Goal: Task Accomplishment & Management: Manage account settings

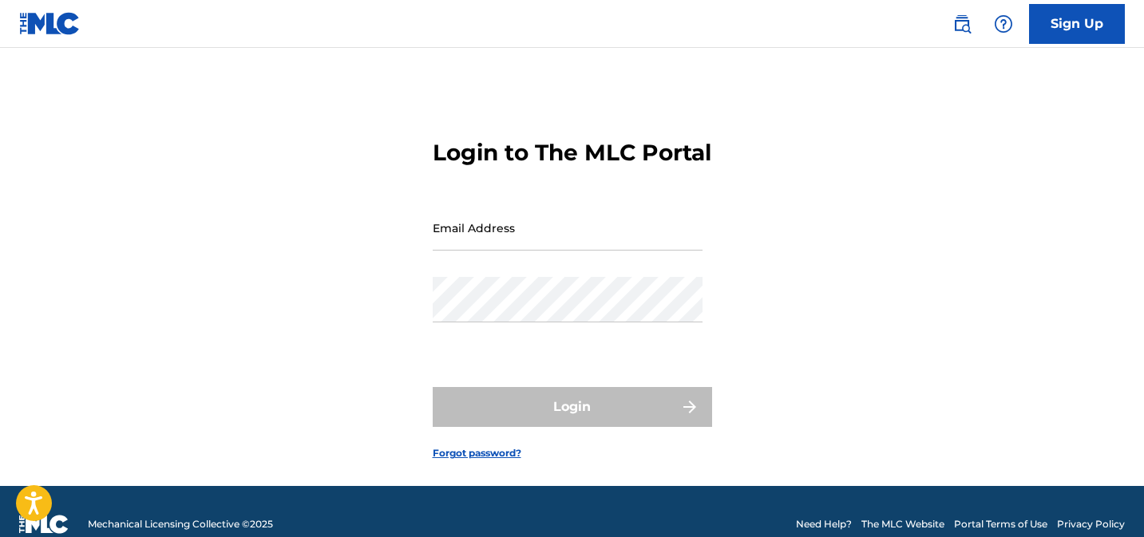
click at [573, 251] on input "Email Address" at bounding box center [568, 228] width 270 height 46
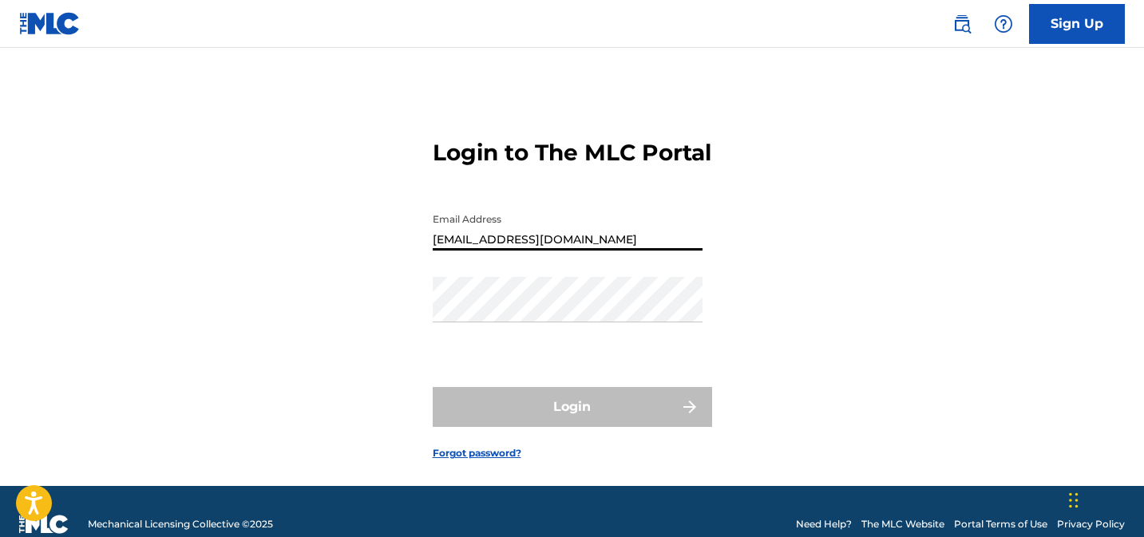
type input "[EMAIL_ADDRESS][DOMAIN_NAME]"
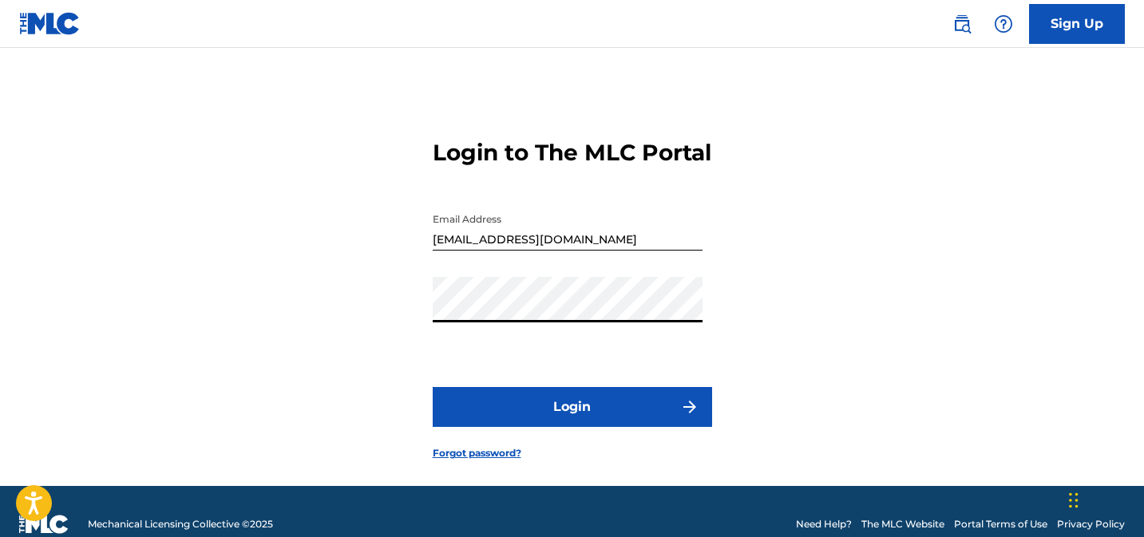
click at [561, 421] on button "Login" at bounding box center [572, 407] width 279 height 40
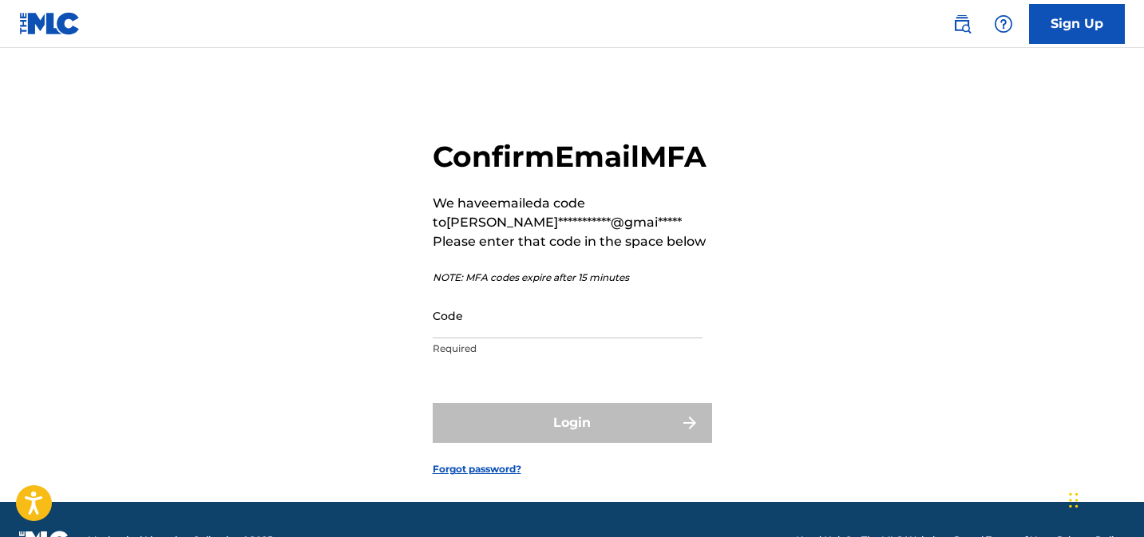
click at [540, 339] on input "Code" at bounding box center [568, 316] width 270 height 46
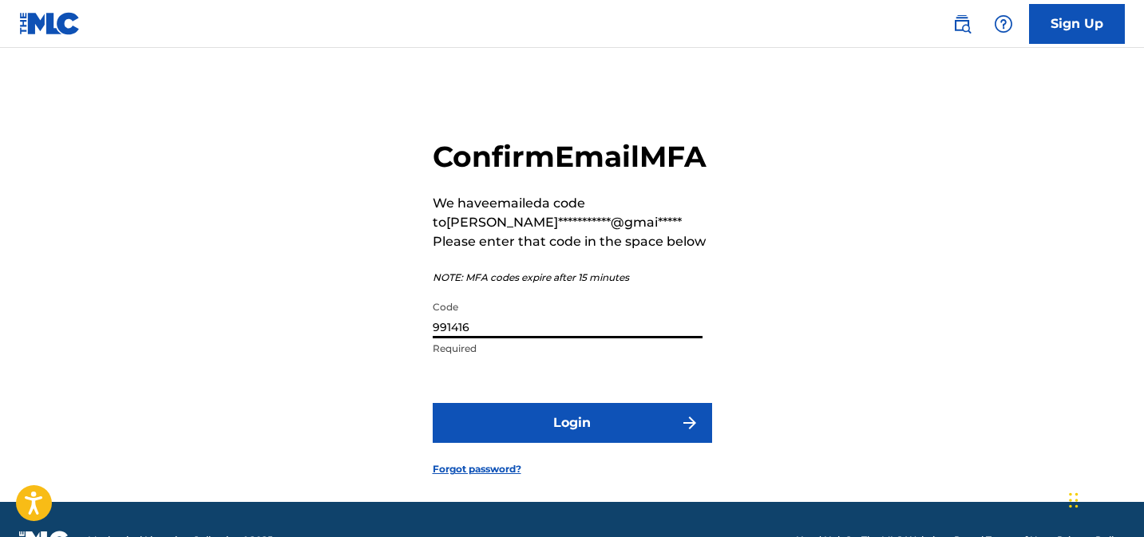
type input "991416"
click at [577, 443] on button "Login" at bounding box center [572, 423] width 279 height 40
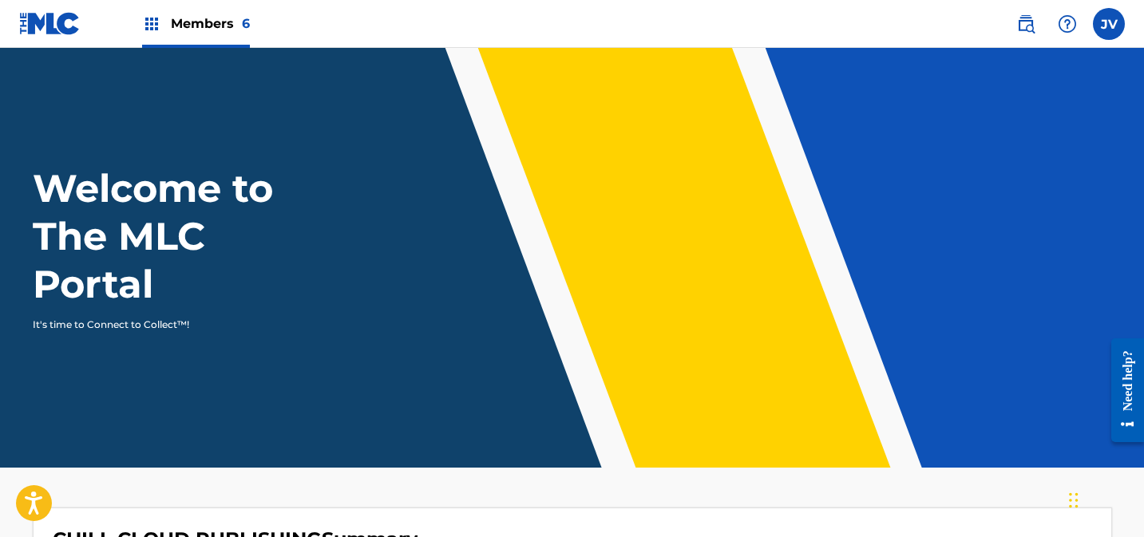
click at [205, 28] on span "Members 6" at bounding box center [210, 23] width 79 height 18
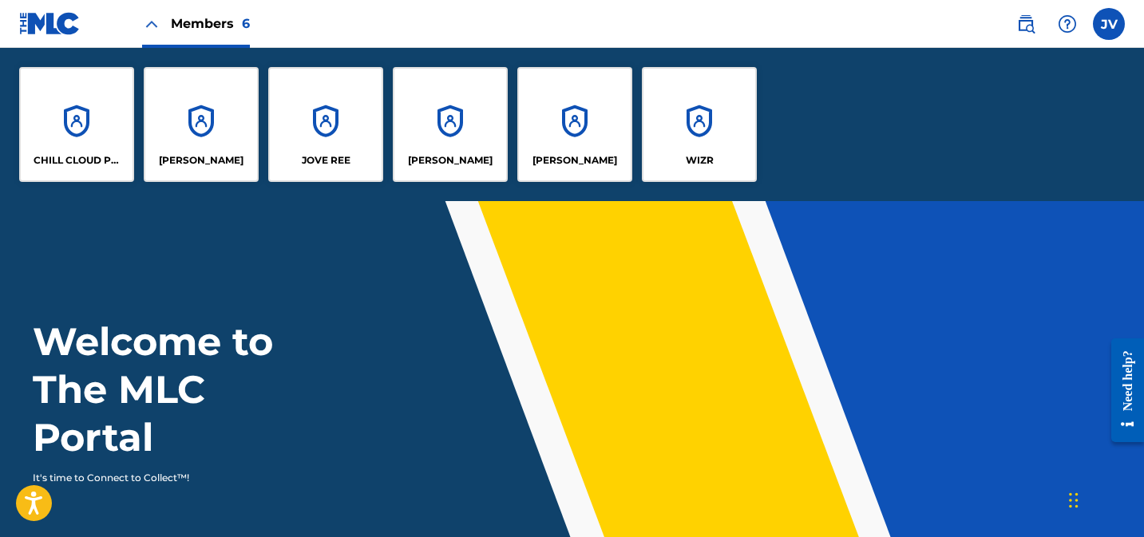
click at [90, 119] on div "CHILL CLOUD PUBLISHING" at bounding box center [76, 124] width 115 height 115
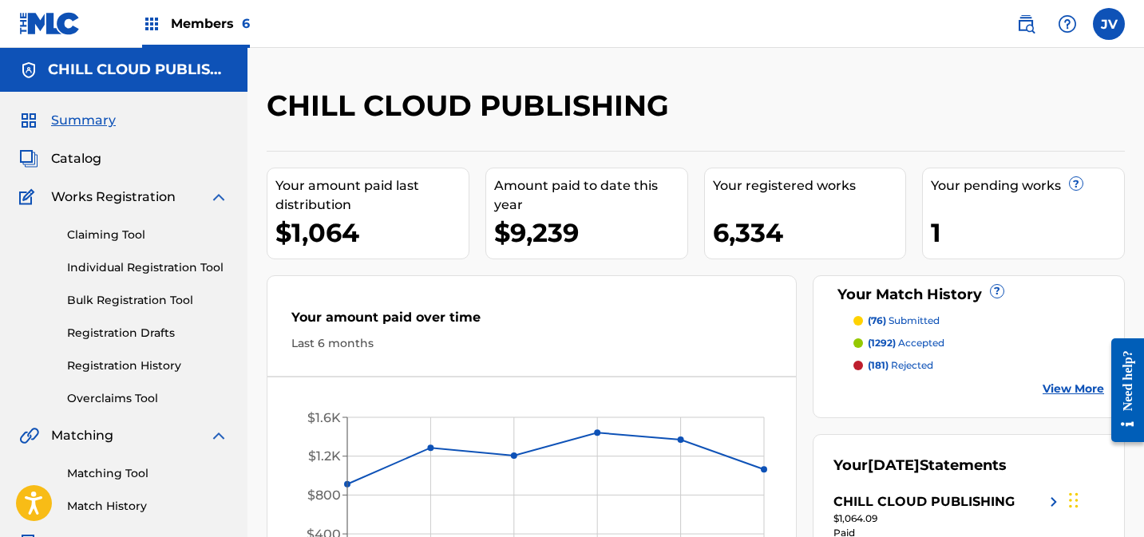
click at [149, 395] on link "Overclaims Tool" at bounding box center [147, 398] width 161 height 17
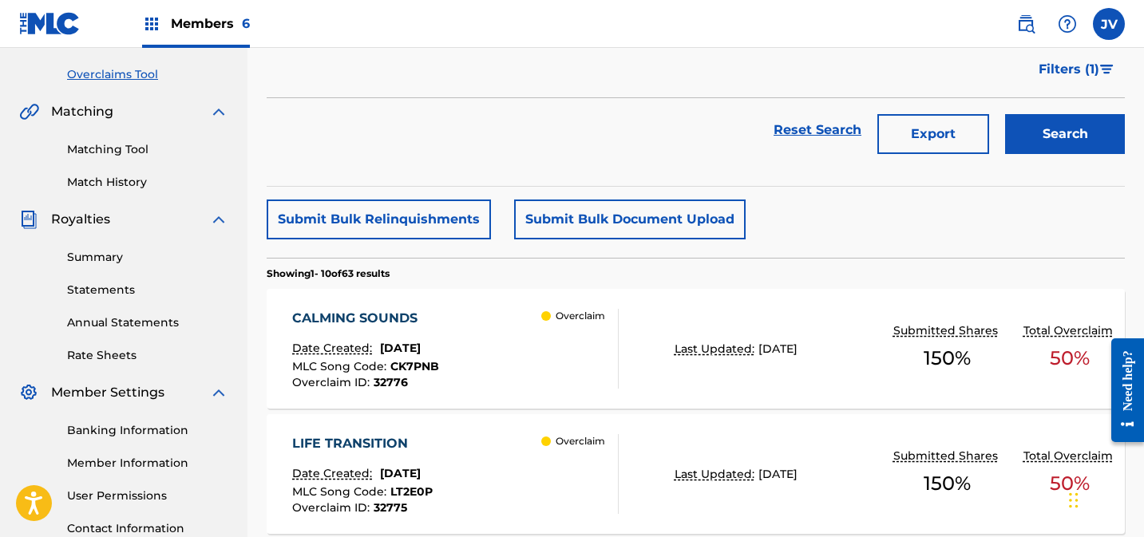
scroll to position [321, 0]
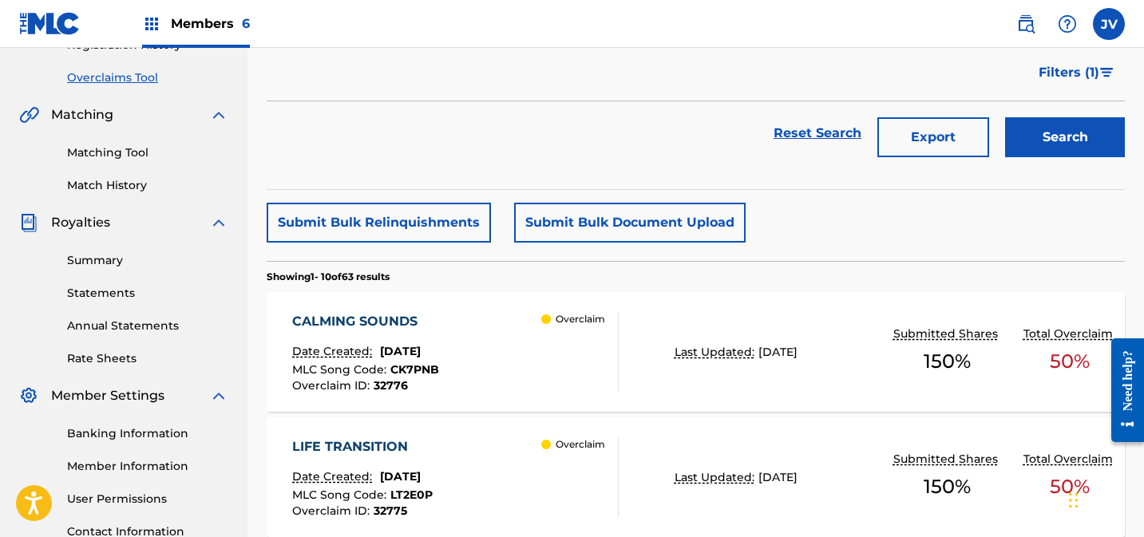
click at [475, 318] on div "CALMING SOUNDS Date Created: August 18, 2025 MLC Song Code : CK7PNB Overclaim I…" at bounding box center [455, 352] width 327 height 80
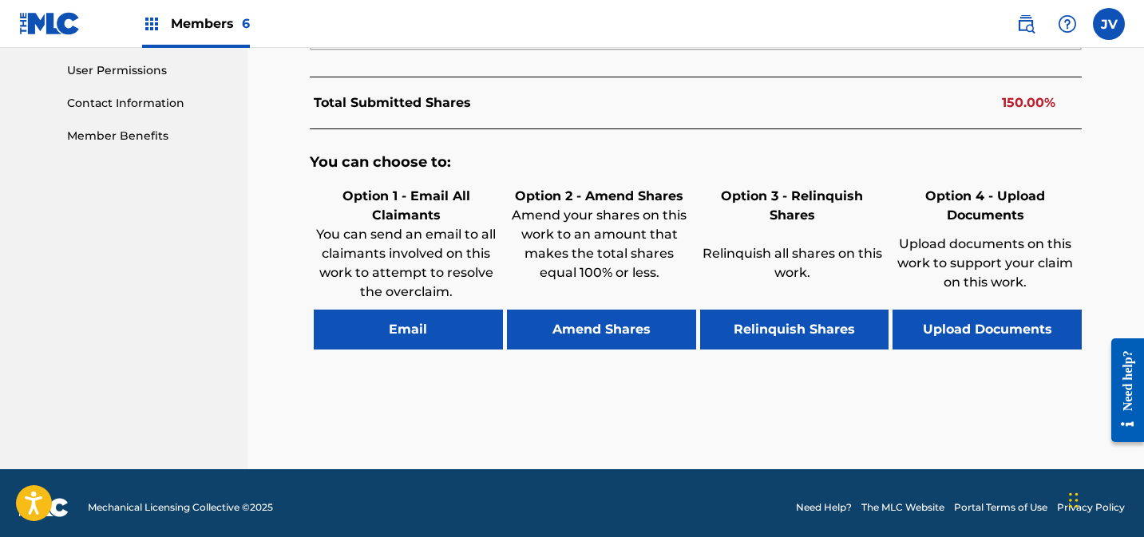
scroll to position [759, 0]
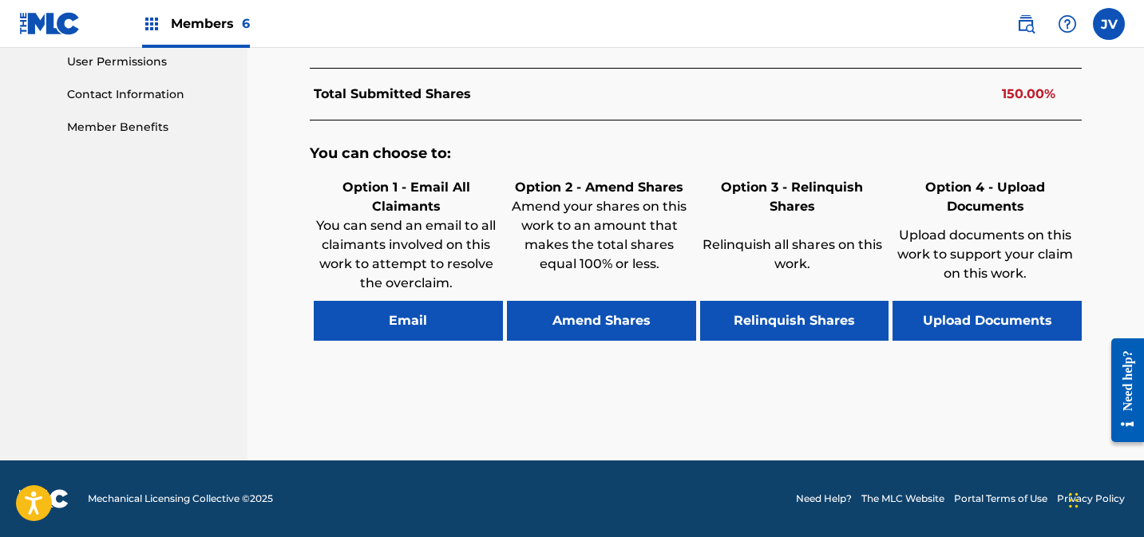
click at [601, 316] on button "Amend Shares" at bounding box center [601, 321] width 189 height 40
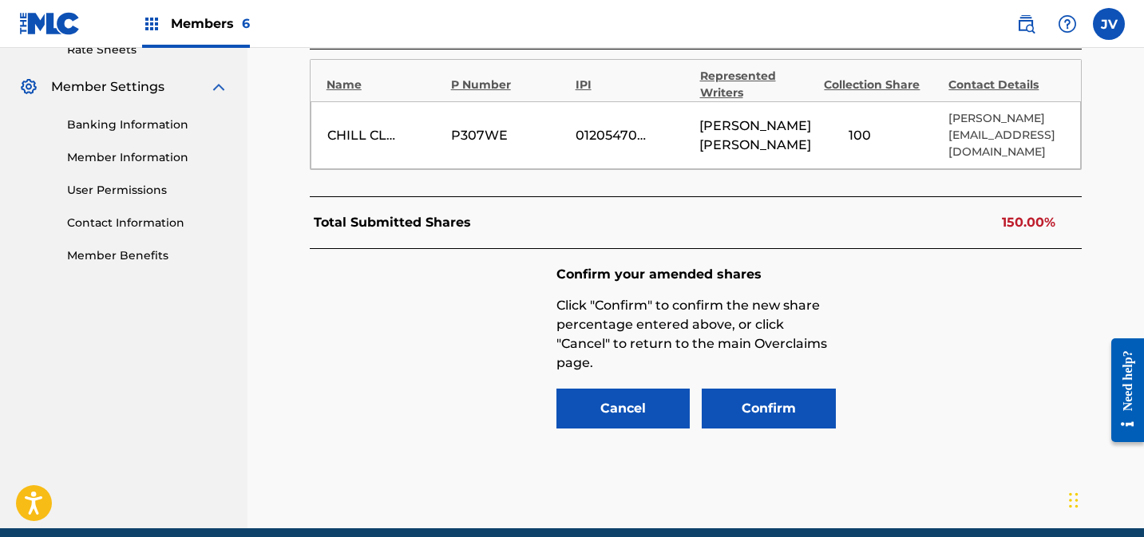
scroll to position [630, 0]
drag, startPoint x: 861, startPoint y: 136, endPoint x: 842, endPoint y: 137, distance: 19.2
click at [842, 137] on input "100" at bounding box center [860, 136] width 72 height 22
type input "50"
click at [792, 402] on button "Confirm" at bounding box center [769, 409] width 134 height 40
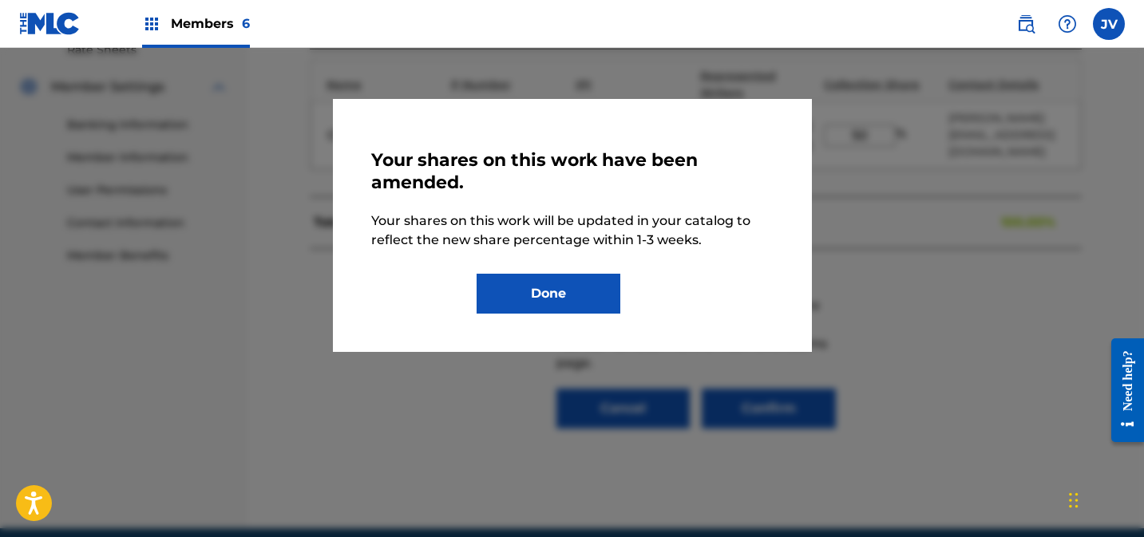
click at [603, 298] on button "Done" at bounding box center [549, 294] width 144 height 40
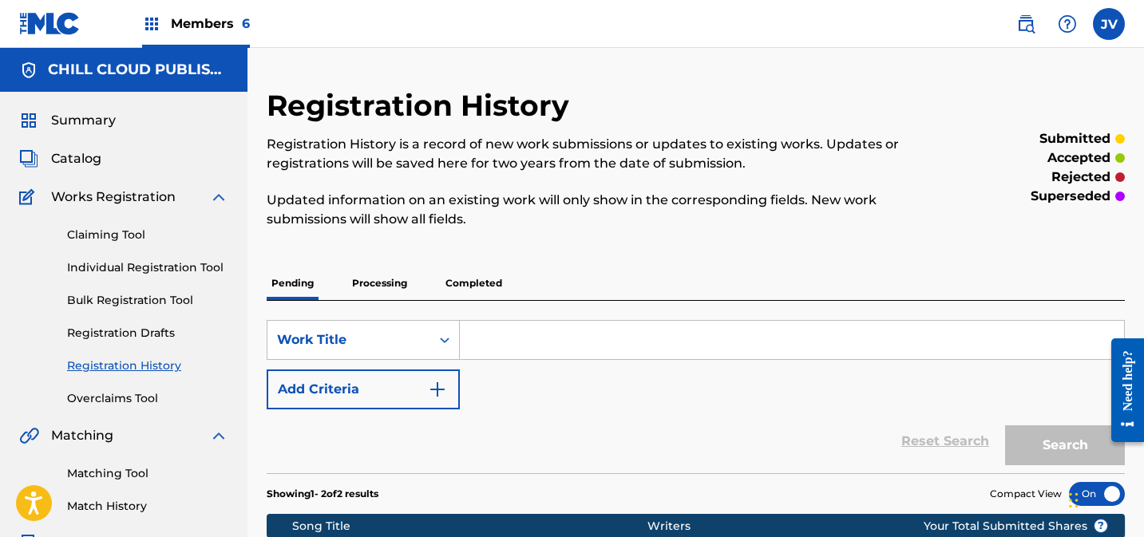
click at [137, 395] on link "Overclaims Tool" at bounding box center [147, 398] width 161 height 17
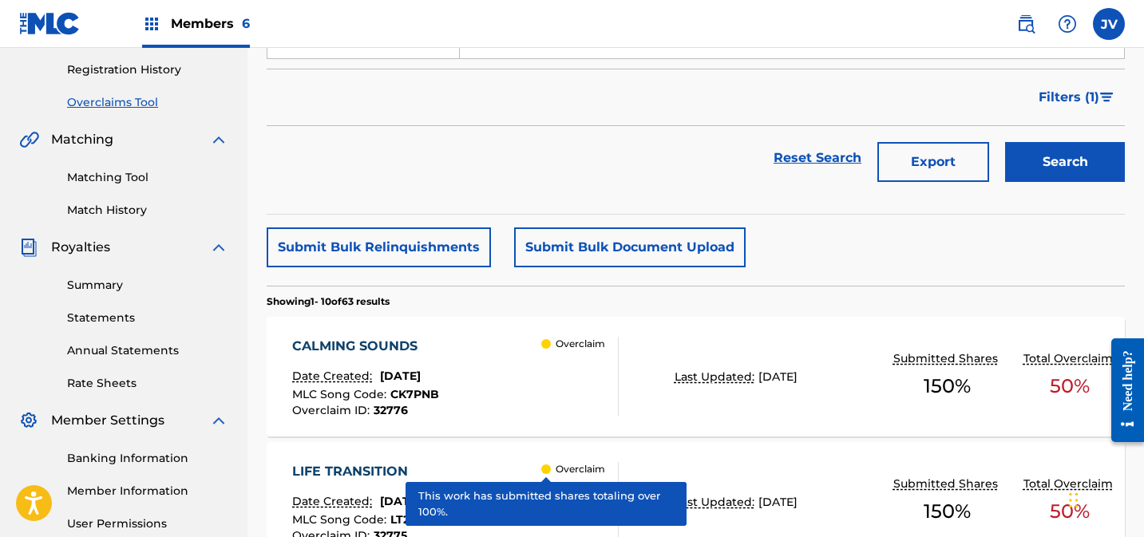
scroll to position [291, 0]
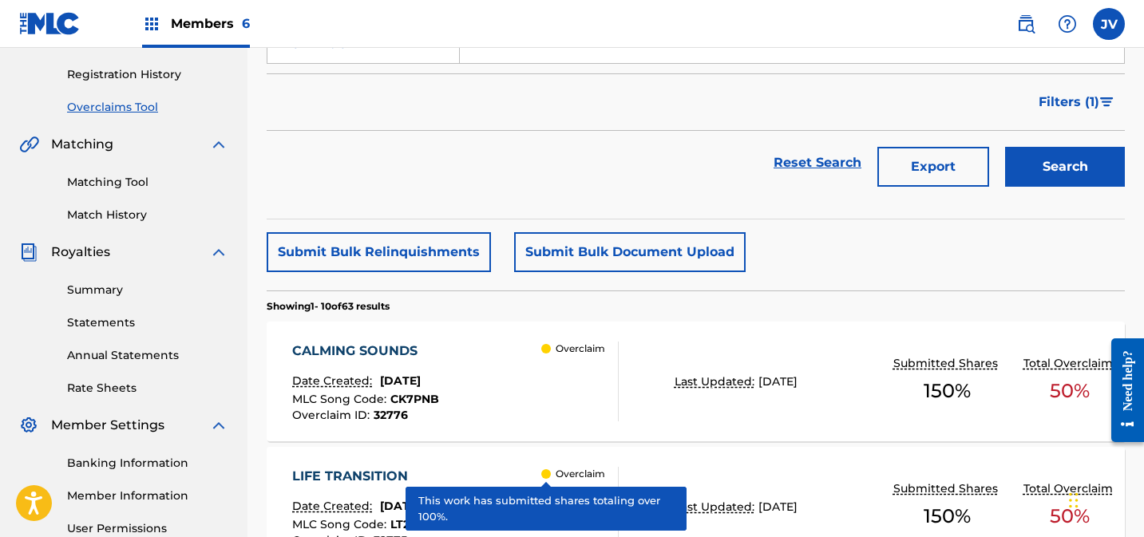
click at [121, 185] on link "Matching Tool" at bounding box center [147, 182] width 161 height 17
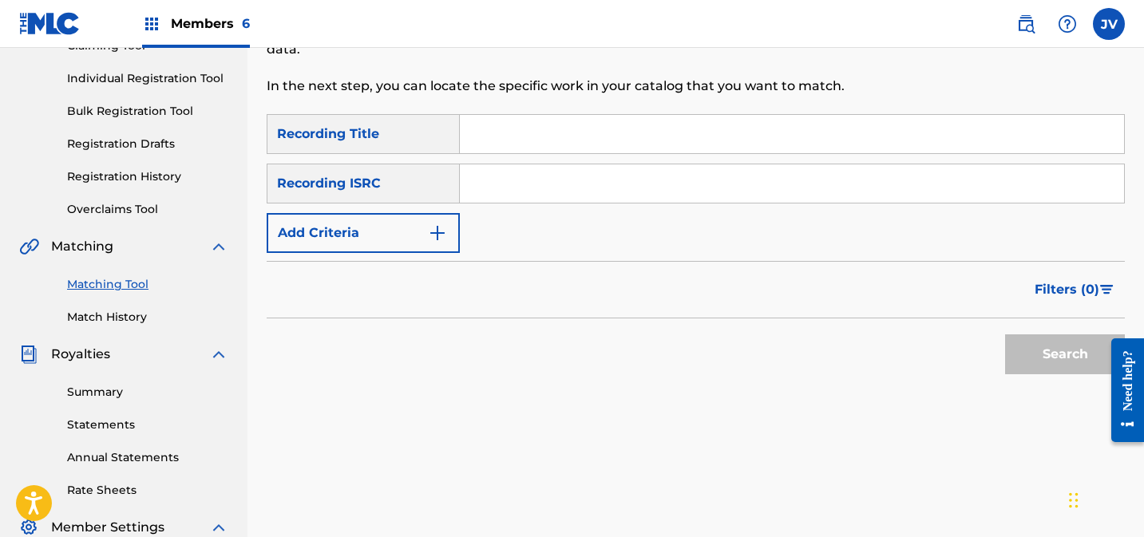
scroll to position [180, 0]
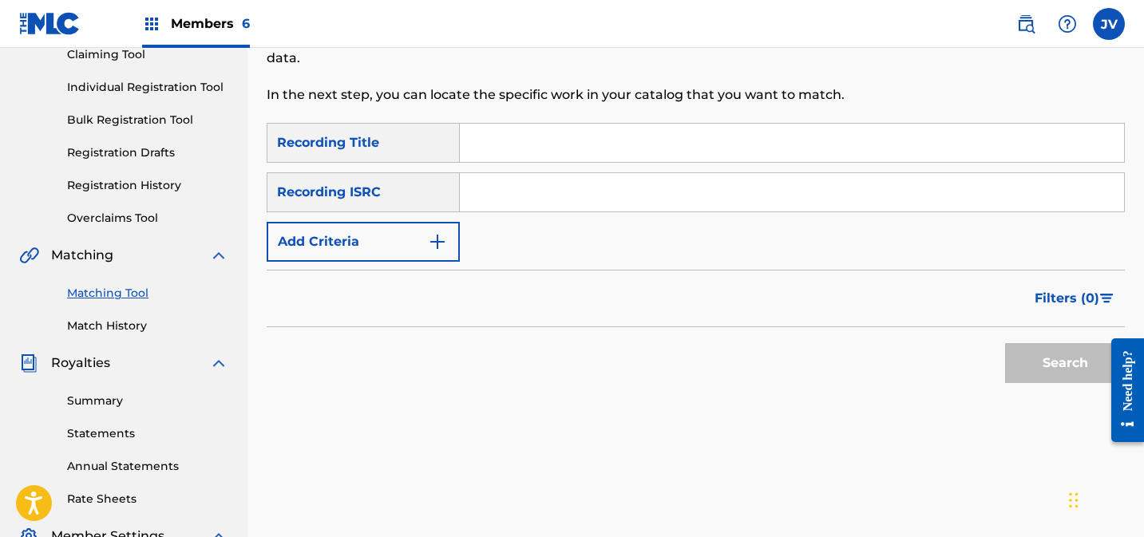
click at [375, 231] on button "Add Criteria" at bounding box center [363, 242] width 193 height 40
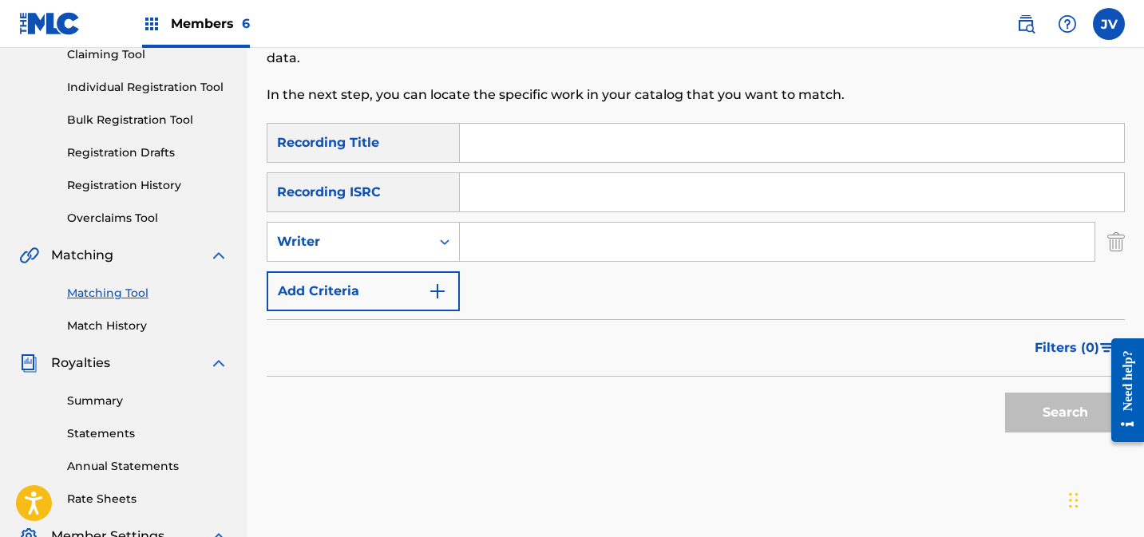
click at [552, 239] on input "Search Form" at bounding box center [777, 242] width 635 height 38
type input "jove ree"
click at [1082, 407] on button "Search" at bounding box center [1065, 413] width 120 height 40
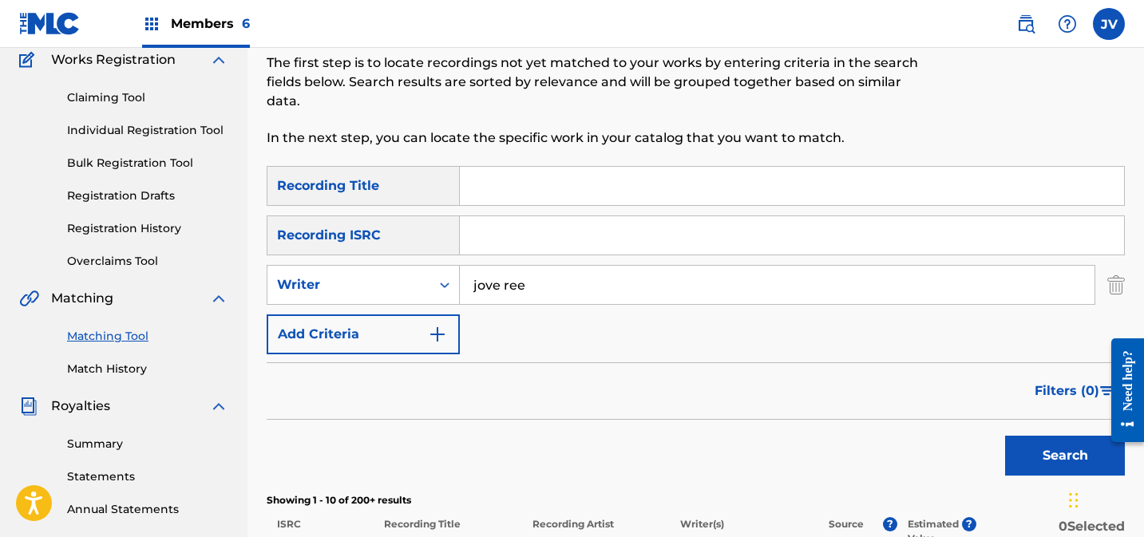
scroll to position [282, 0]
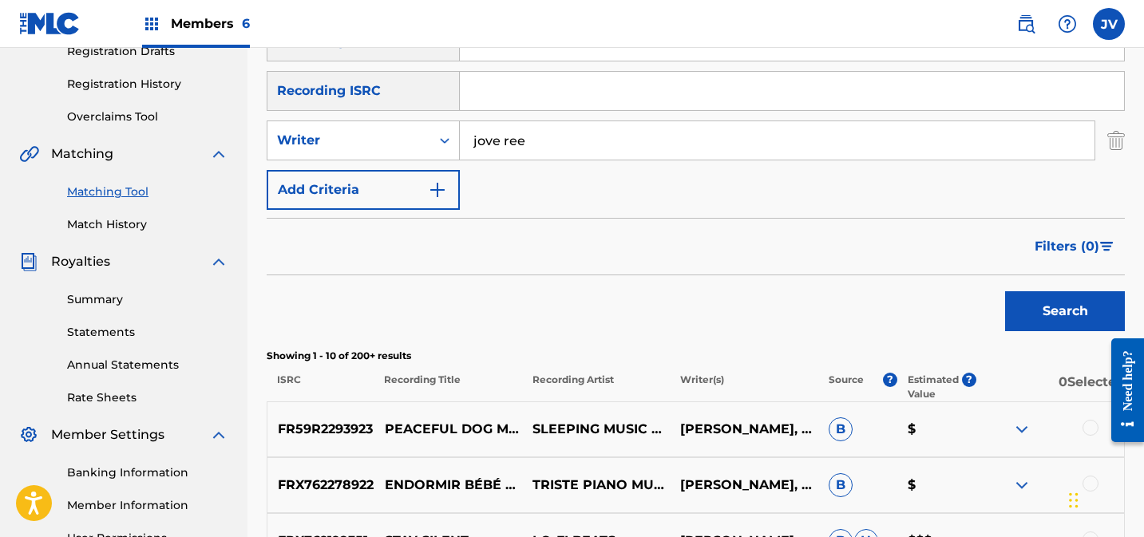
click at [1048, 240] on span "Filters ( 0 )" at bounding box center [1067, 246] width 65 height 19
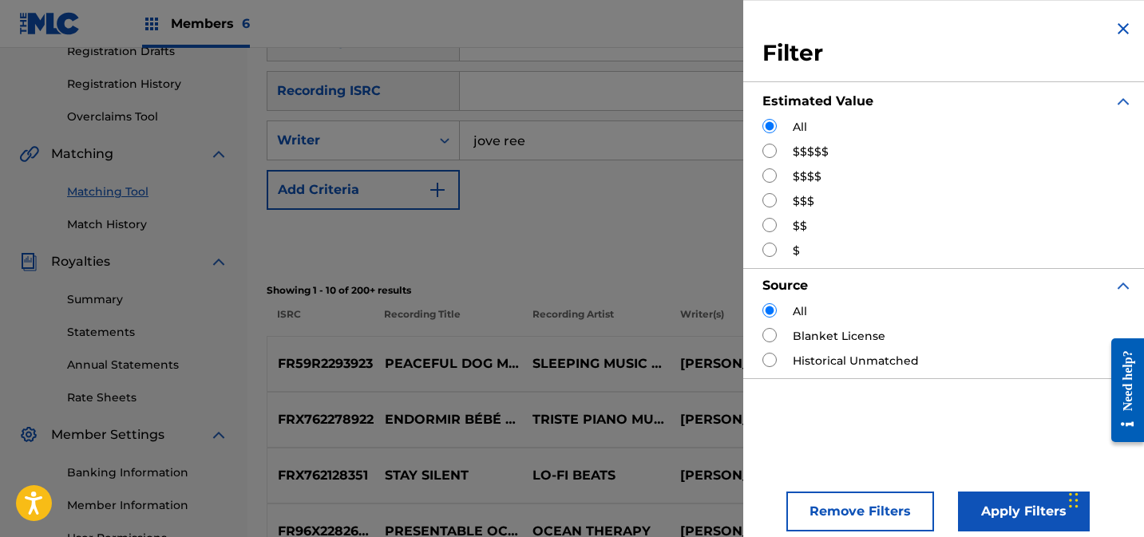
click at [799, 153] on label "$$$$$" at bounding box center [811, 152] width 36 height 17
click at [769, 149] on input "Search Form" at bounding box center [770, 151] width 14 height 14
radio input "true"
click at [984, 504] on button "Apply Filters" at bounding box center [1024, 512] width 132 height 40
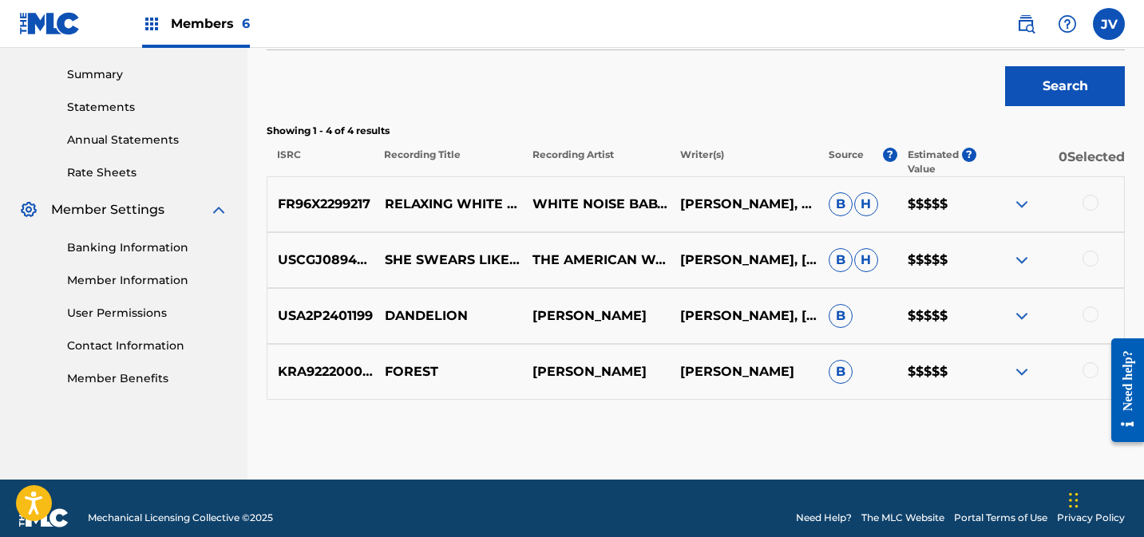
scroll to position [510, 0]
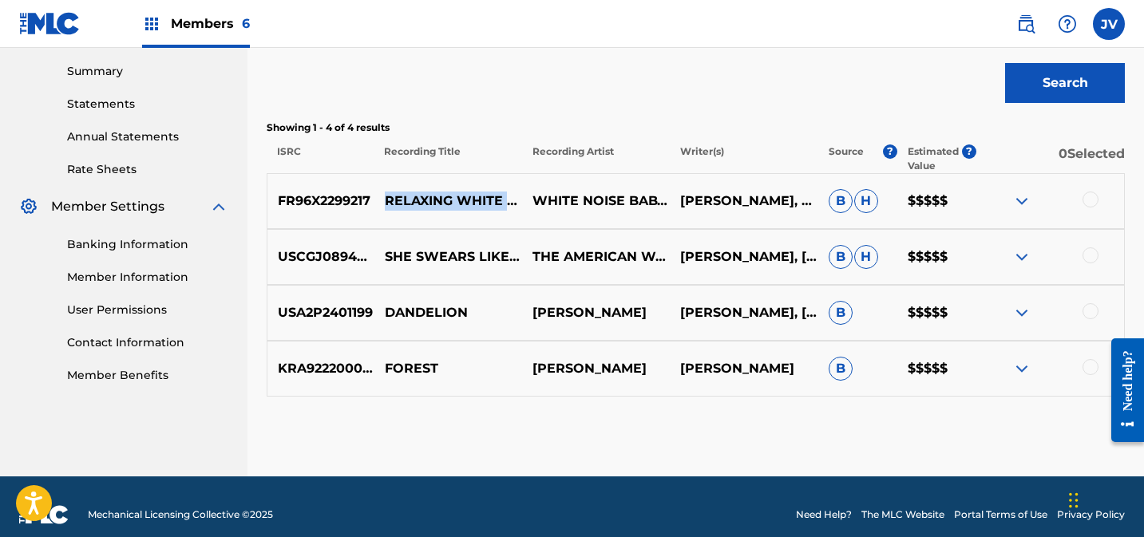
drag, startPoint x: 387, startPoint y: 181, endPoint x: 513, endPoint y: 215, distance: 130.6
click at [513, 211] on p "RELAXING WHITE NOISE FOR ALL NIGHT PEACE, PT. 8" at bounding box center [449, 201] width 148 height 19
copy p "RELAXING WHITE NOISE FOR ALL NIGHT PEACE, PT. 8"
click at [1092, 199] on div at bounding box center [1091, 200] width 16 height 16
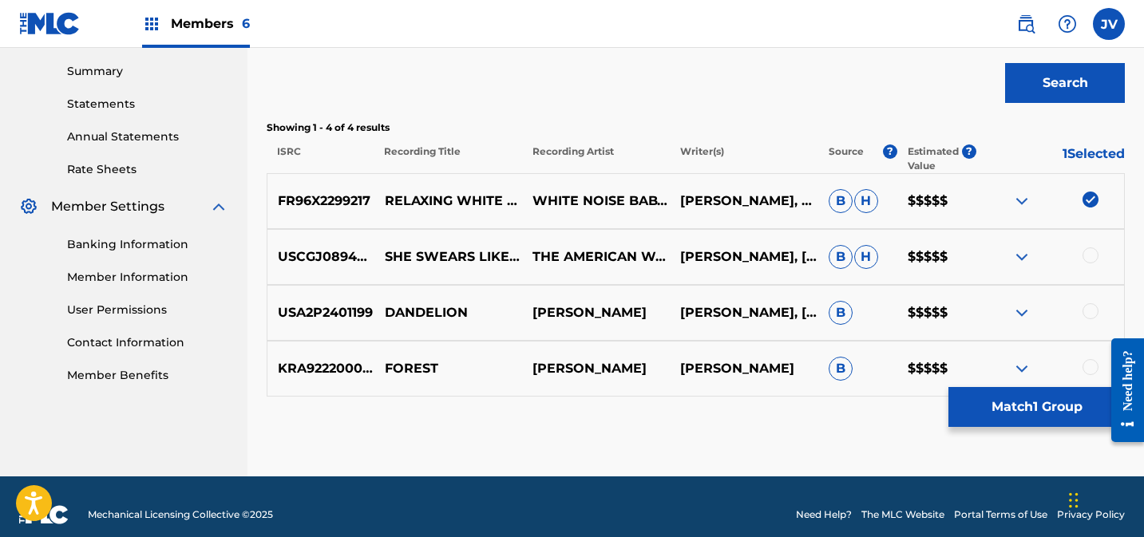
click at [1038, 402] on button "Match 1 Group" at bounding box center [1037, 407] width 176 height 40
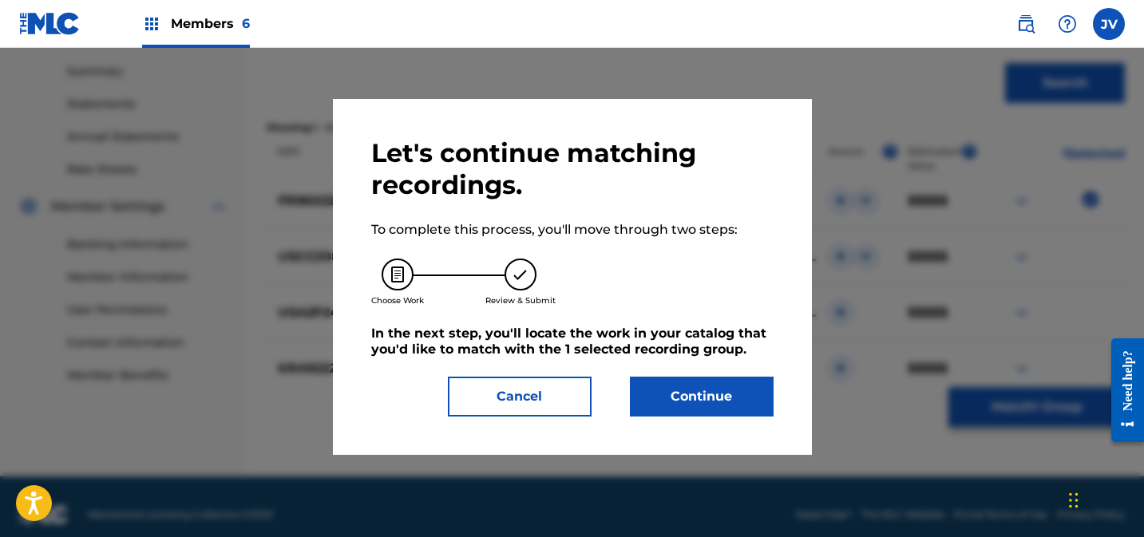
click at [723, 405] on button "Continue" at bounding box center [702, 397] width 144 height 40
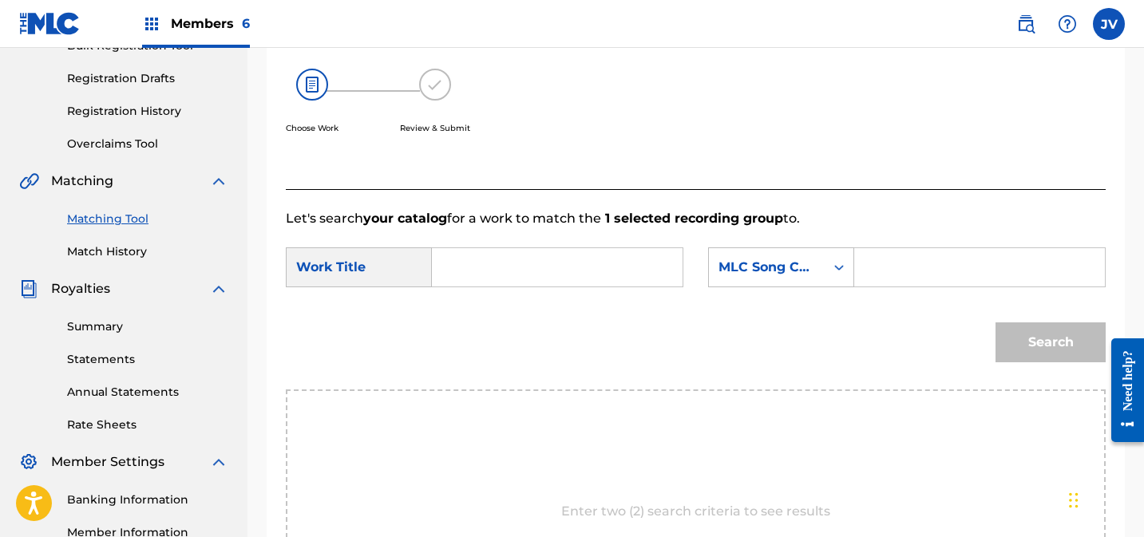
scroll to position [273, 0]
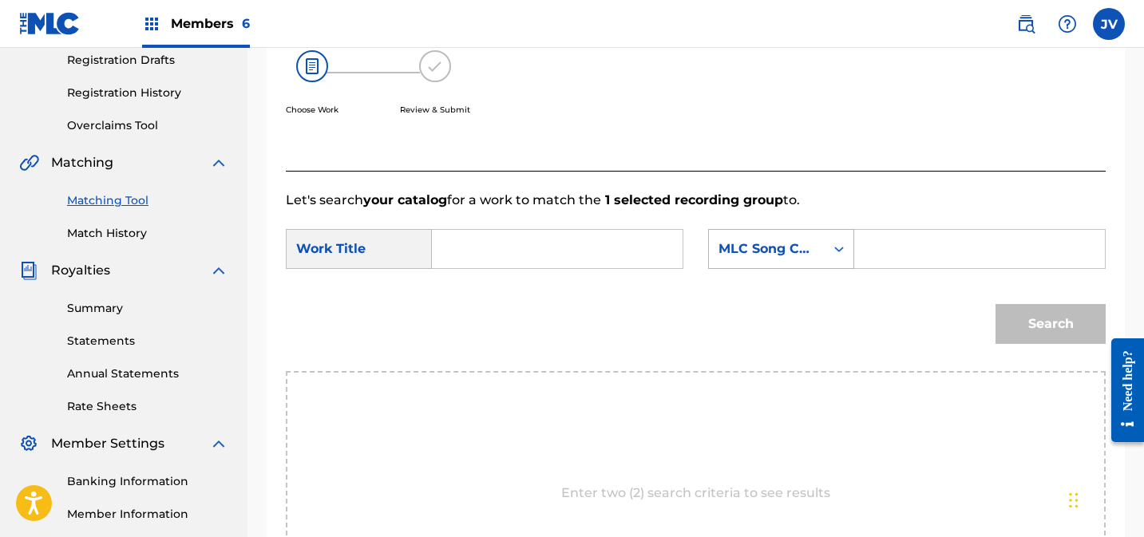
click at [797, 248] on div "MLC Song Code" at bounding box center [767, 249] width 97 height 19
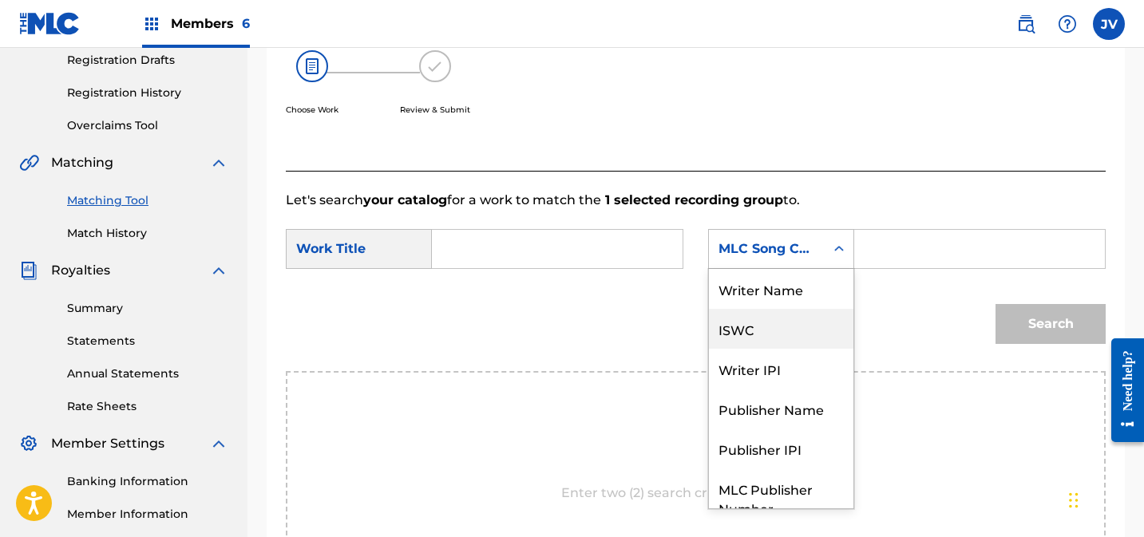
scroll to position [59, 0]
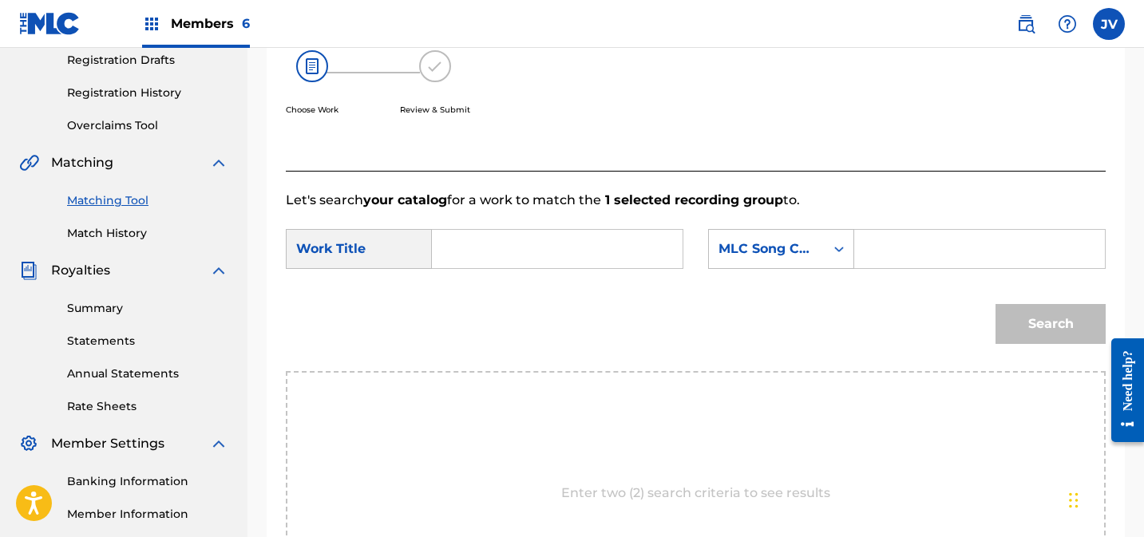
click at [480, 255] on input "Search Form" at bounding box center [558, 249] width 224 height 38
paste input "RELAXING WHITE NOISE FOR ALL NIGHT PEACE, PT. 8"
click at [605, 323] on div "Search" at bounding box center [696, 329] width 820 height 83
click at [1030, 327] on div "Search" at bounding box center [1047, 320] width 118 height 64
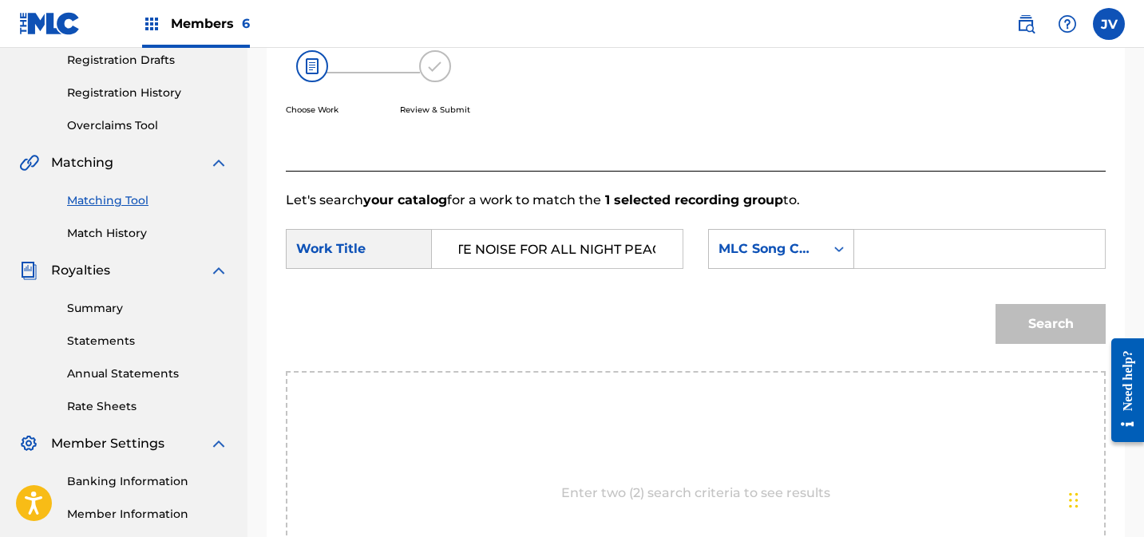
scroll to position [0, 153]
drag, startPoint x: 618, startPoint y: 249, endPoint x: 674, endPoint y: 252, distance: 56.0
click at [675, 252] on div "RELAXING WHITE NOISE FOR ALL NIGHT PEACE, PT. 8" at bounding box center [558, 249] width 252 height 40
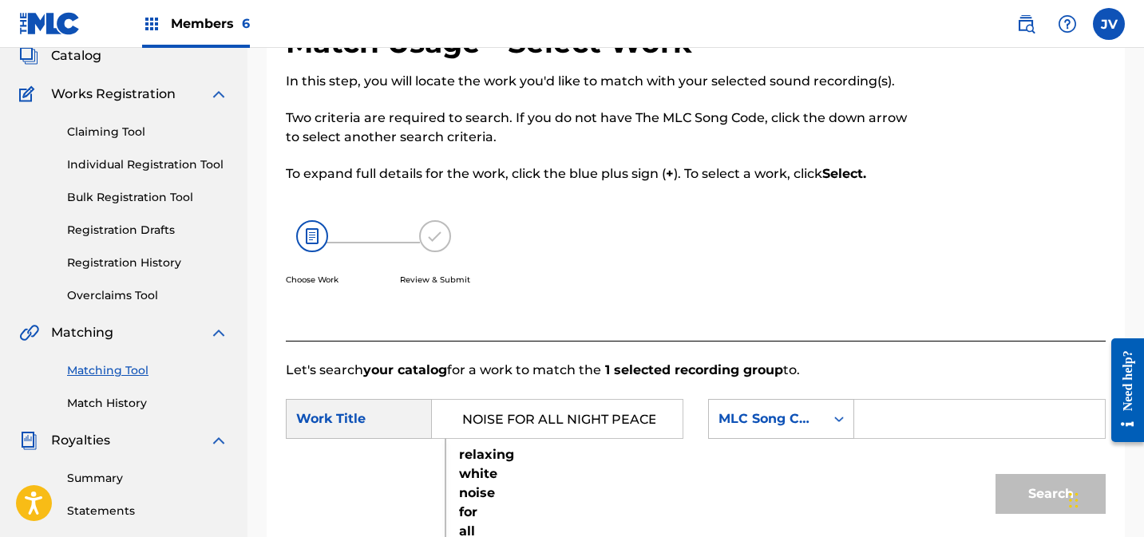
scroll to position [0, 0]
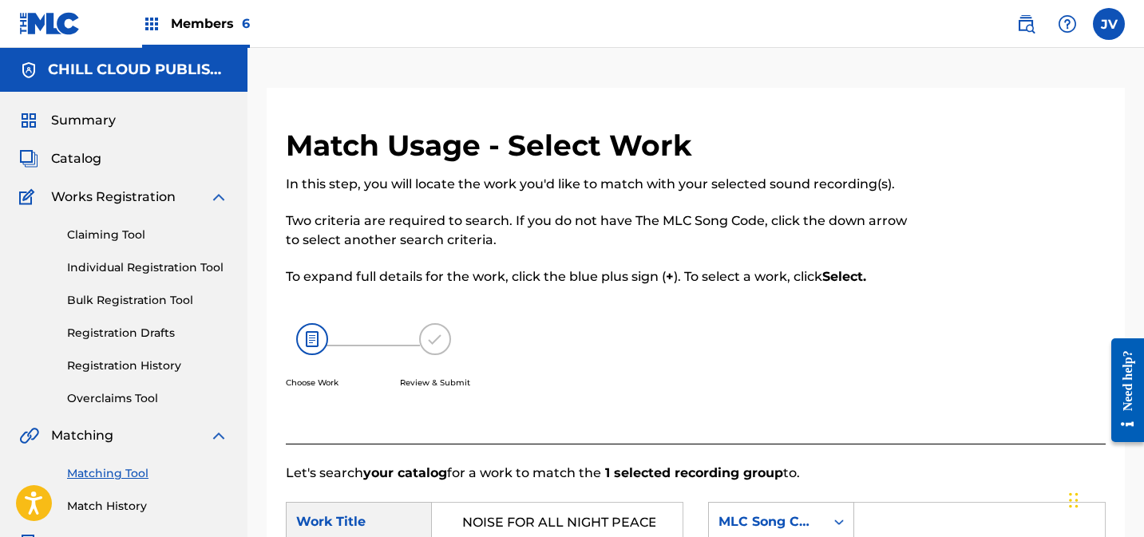
type input "RELAXING WHITE NOISE FOR ALL NIGHT PEACE"
click at [92, 125] on span "Summary" at bounding box center [83, 120] width 65 height 19
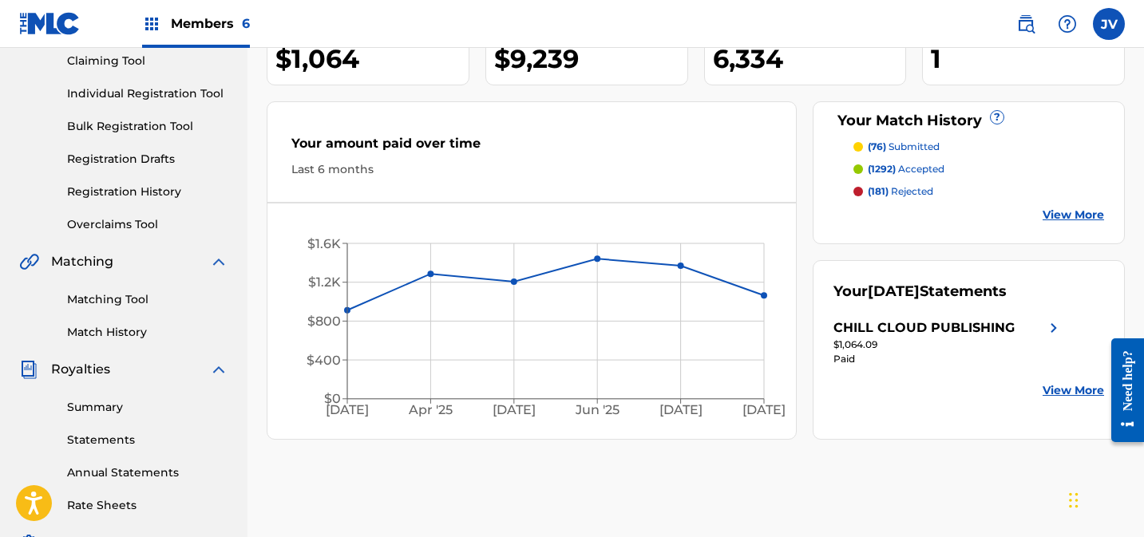
scroll to position [164, 0]
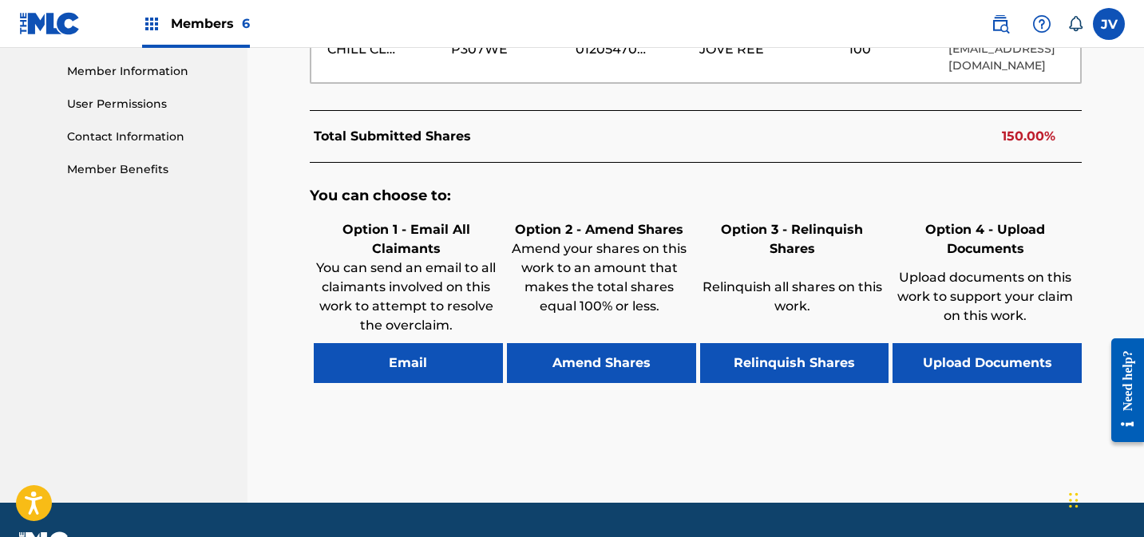
scroll to position [759, 0]
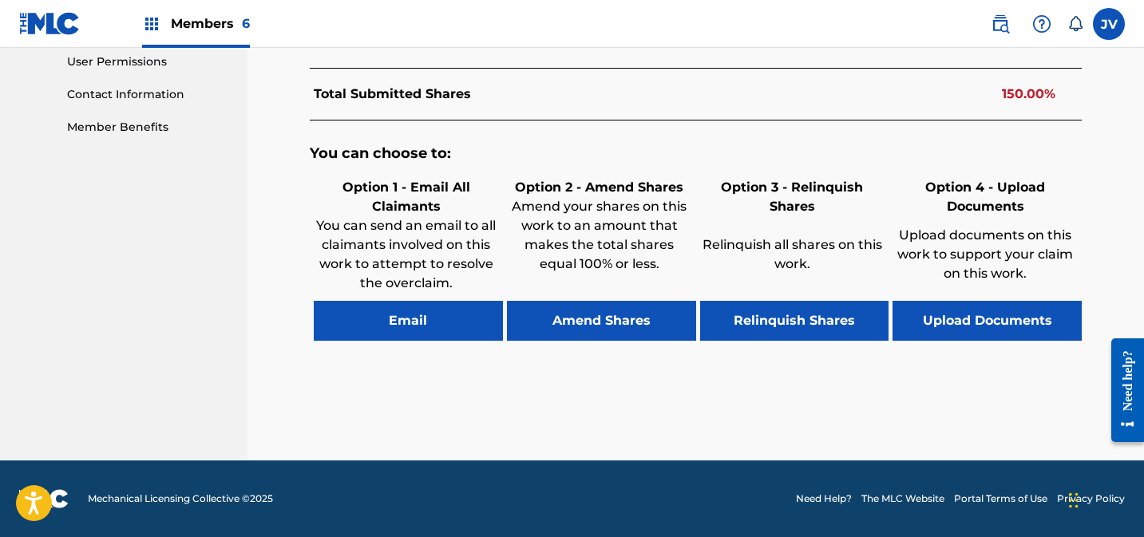
click at [573, 327] on button "Amend Shares" at bounding box center [601, 321] width 189 height 40
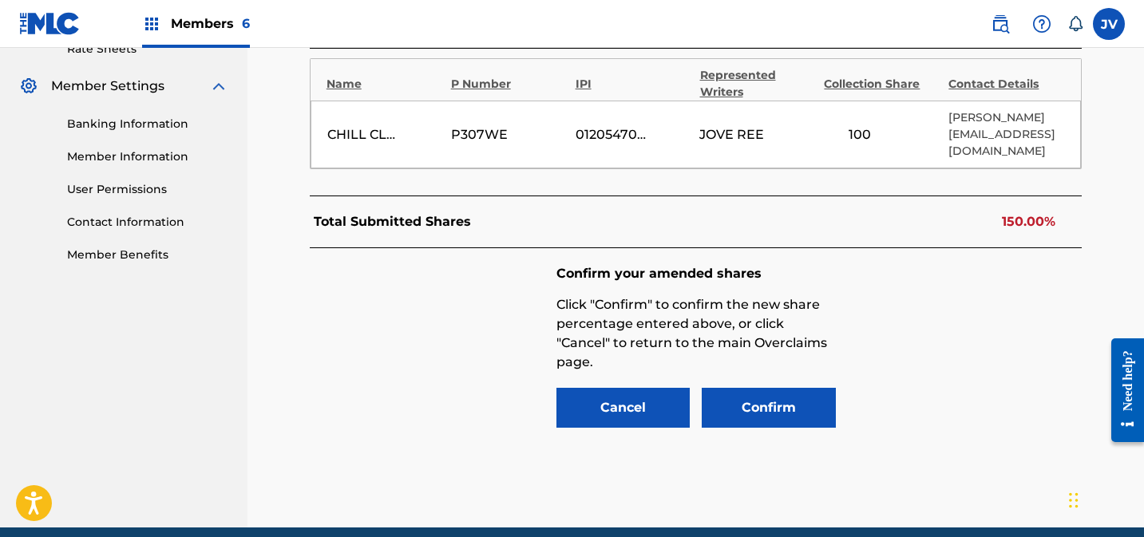
scroll to position [630, 0]
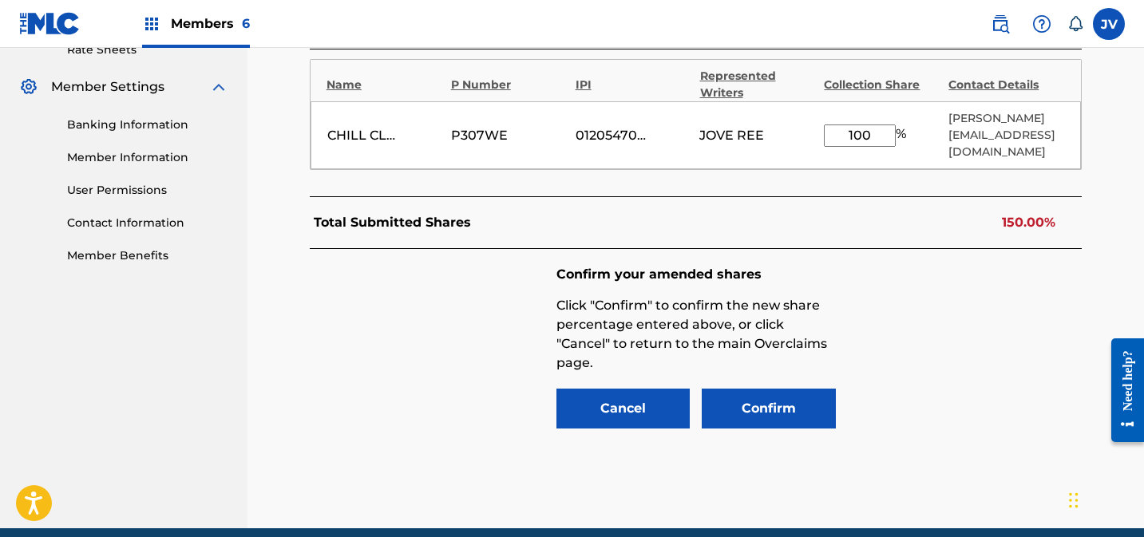
drag, startPoint x: 861, startPoint y: 137, endPoint x: 836, endPoint y: 138, distance: 24.8
click at [836, 138] on input "100" at bounding box center [860, 136] width 72 height 22
type input "50"
click at [772, 408] on button "Confirm" at bounding box center [769, 409] width 134 height 40
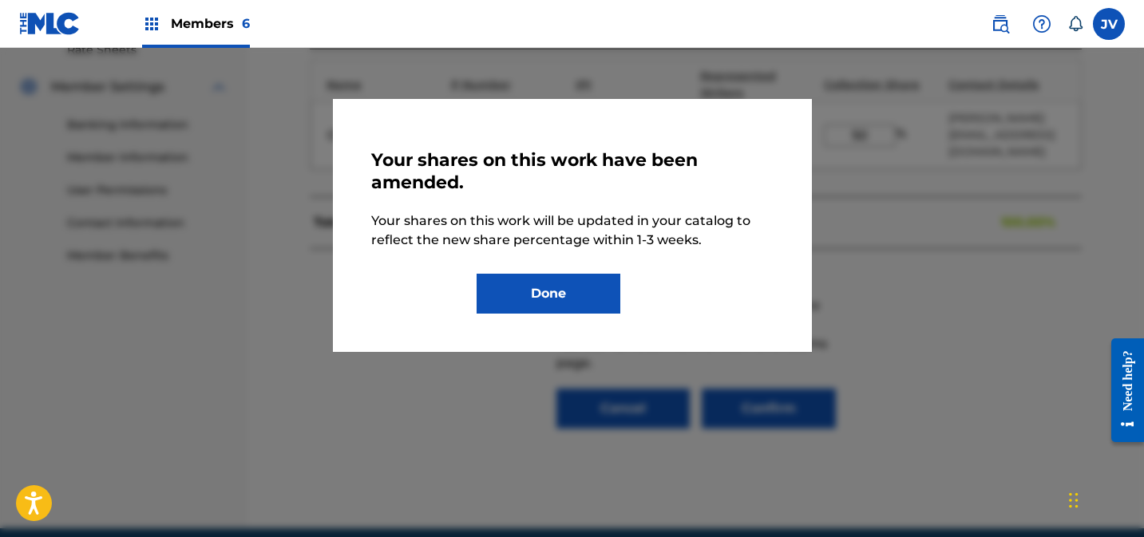
click at [577, 286] on button "Done" at bounding box center [549, 294] width 144 height 40
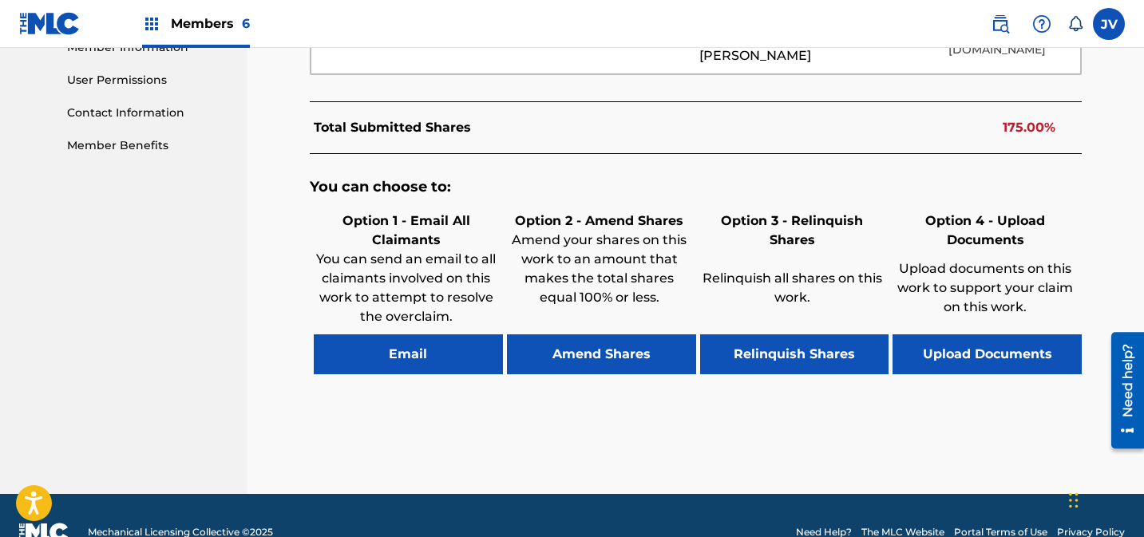
click at [631, 348] on button "Amend Shares" at bounding box center [601, 355] width 189 height 40
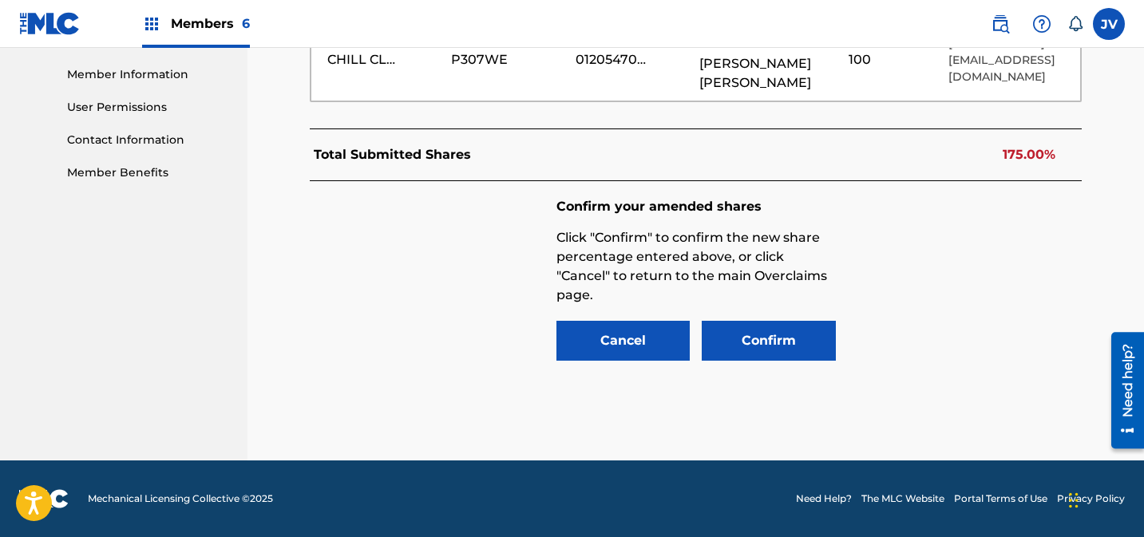
scroll to position [630, 0]
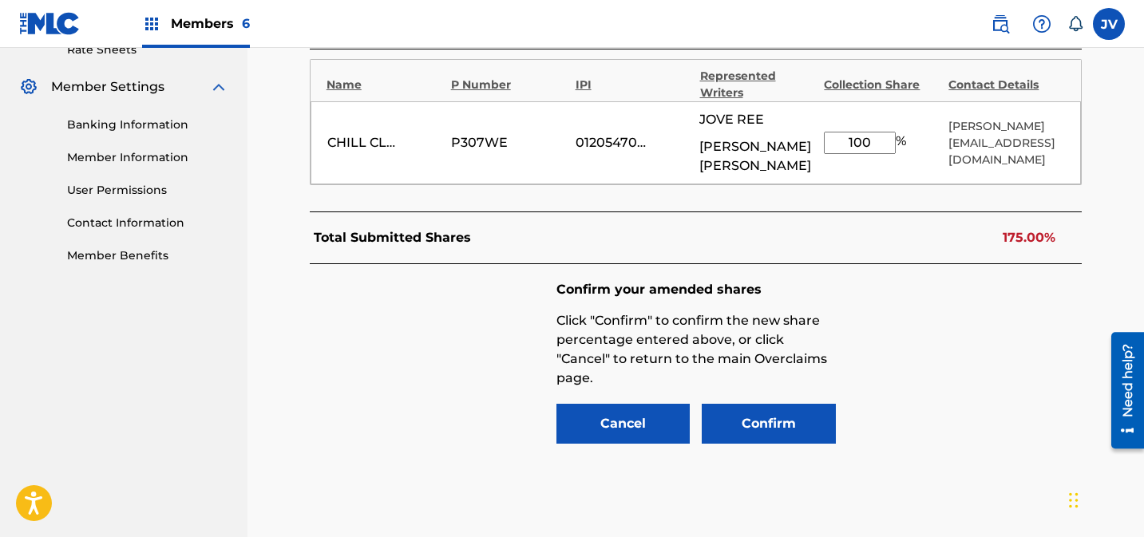
drag, startPoint x: 872, startPoint y: 134, endPoint x: 830, endPoint y: 132, distance: 41.6
click at [830, 132] on input "100" at bounding box center [860, 143] width 72 height 22
type input "25"
click at [780, 405] on button "Confirm" at bounding box center [769, 424] width 134 height 40
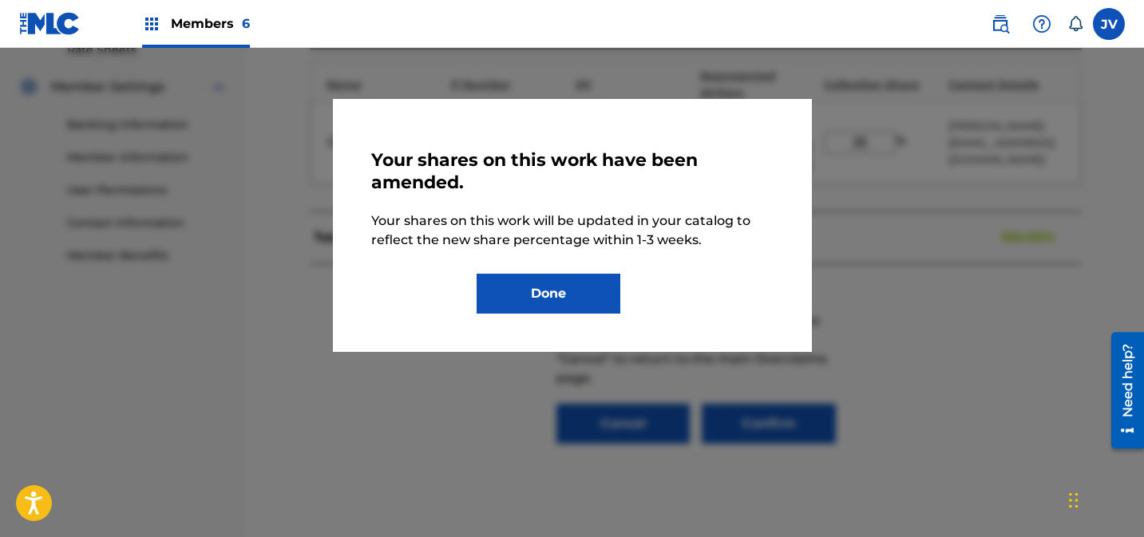
click at [568, 291] on button "Done" at bounding box center [549, 294] width 144 height 40
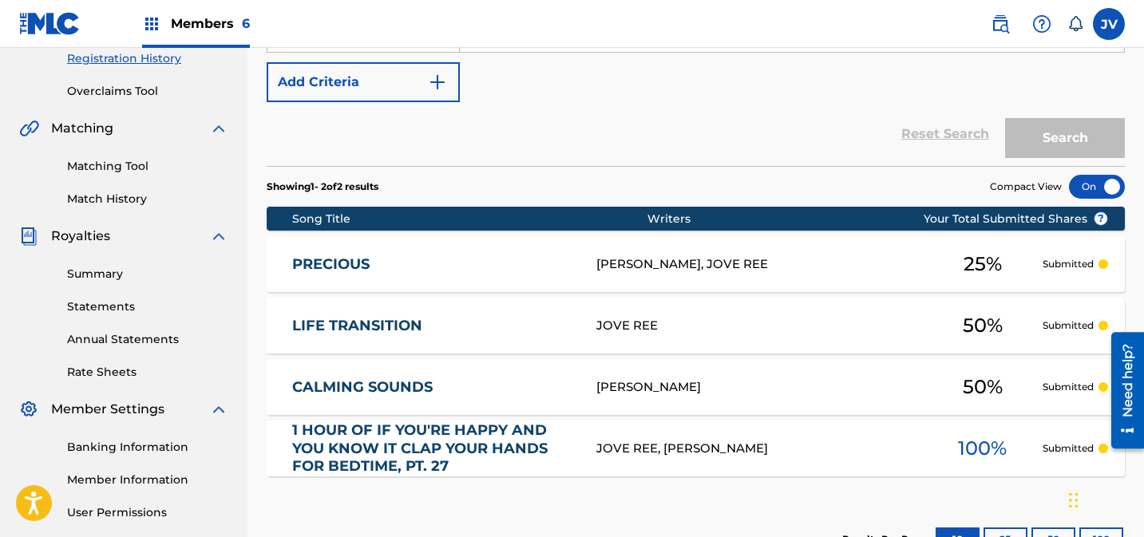
scroll to position [306, 0]
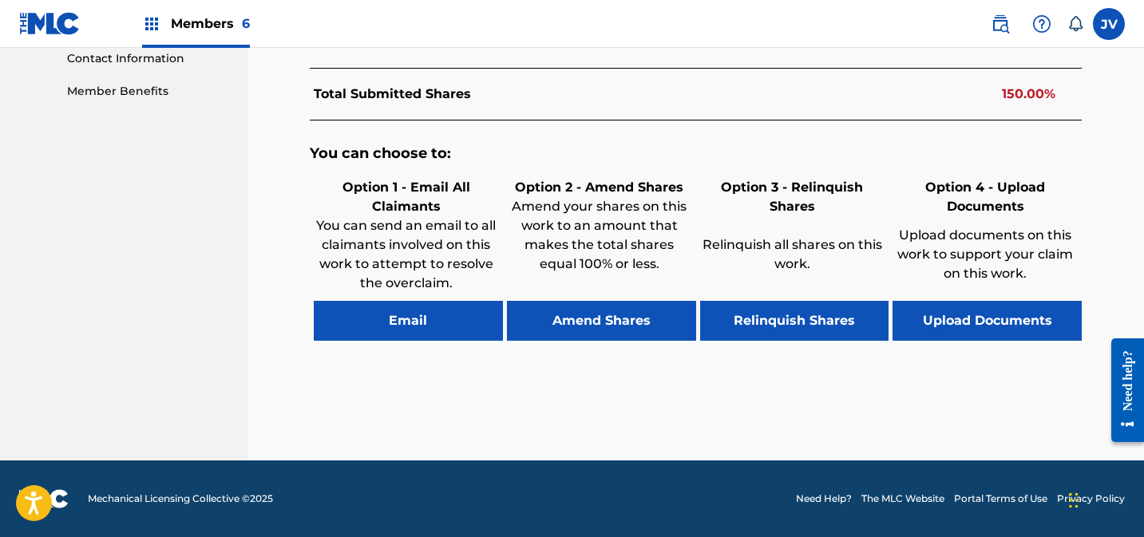
click at [592, 324] on button "Amend Shares" at bounding box center [601, 321] width 189 height 40
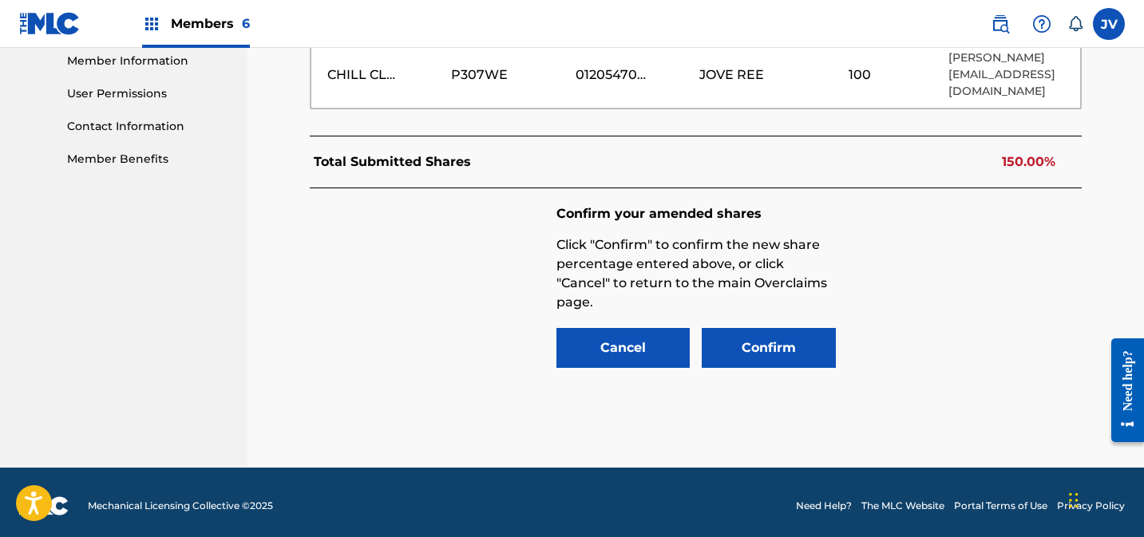
scroll to position [666, 0]
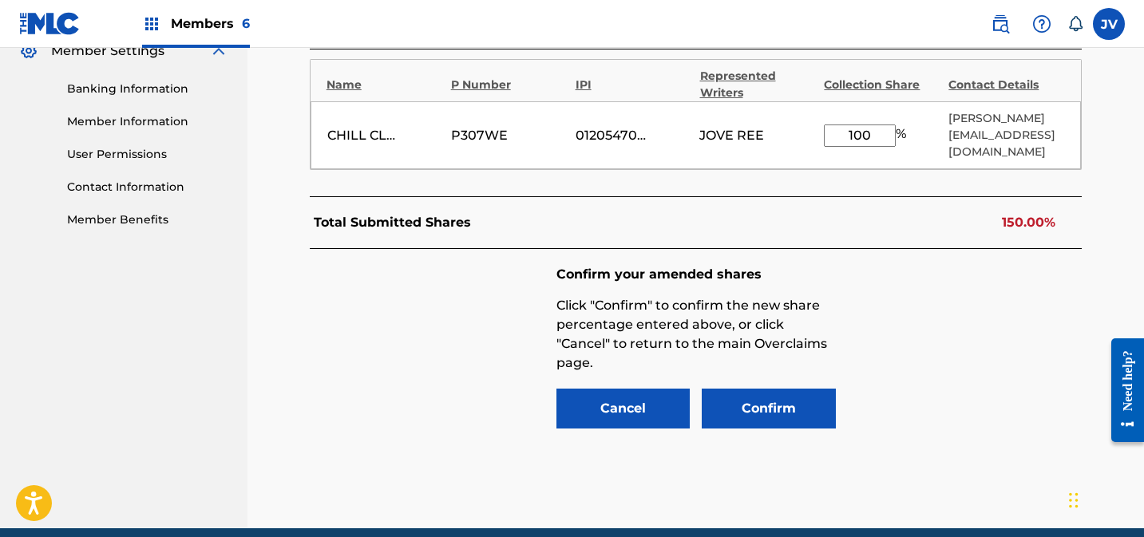
drag, startPoint x: 862, startPoint y: 138, endPoint x: 828, endPoint y: 137, distance: 34.3
click at [828, 137] on input "100" at bounding box center [860, 136] width 72 height 22
type input "50"
click at [756, 418] on button "Confirm" at bounding box center [769, 409] width 134 height 40
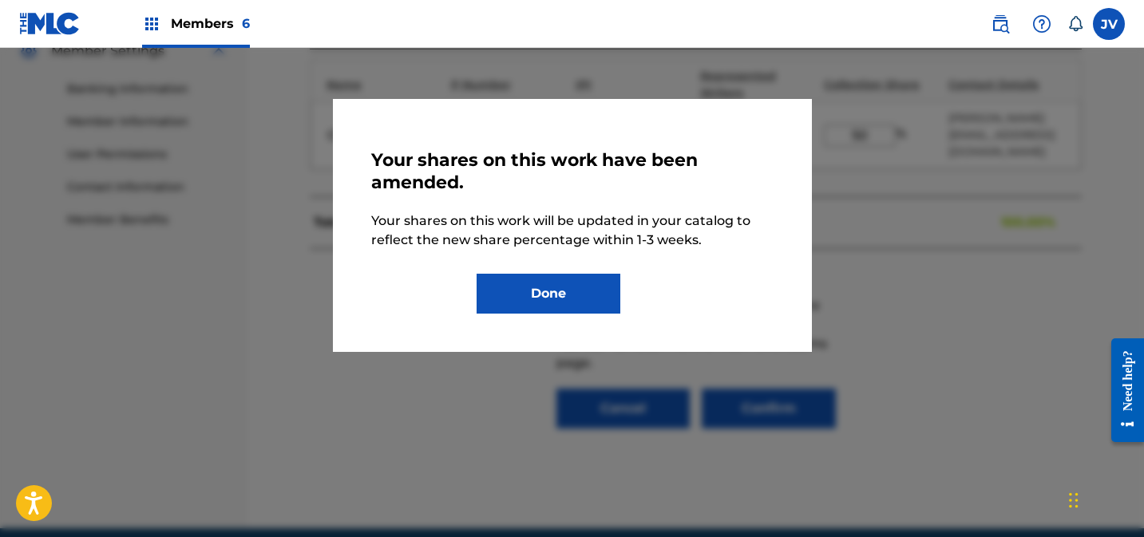
click at [595, 291] on button "Done" at bounding box center [549, 294] width 144 height 40
